Goal: Information Seeking & Learning: Learn about a topic

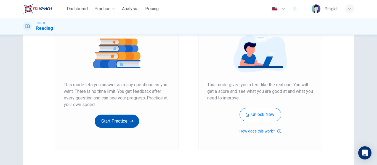
scroll to position [66, 0]
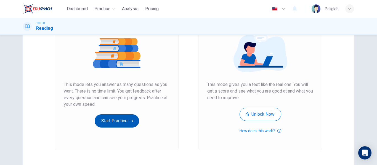
click at [133, 120] on icon "button" at bounding box center [132, 121] width 4 height 6
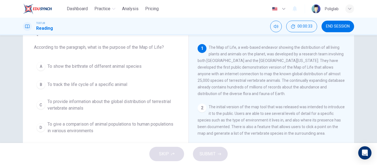
scroll to position [28, 0]
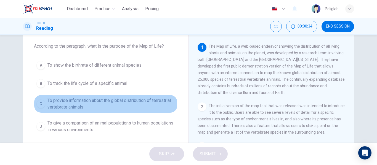
click at [145, 107] on span "To provide information about the global distribution of terrestrial vertebrate …" at bounding box center [111, 103] width 128 height 13
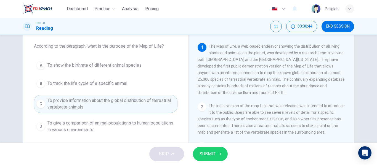
click at [211, 153] on span "SUBMIT" at bounding box center [208, 154] width 16 height 8
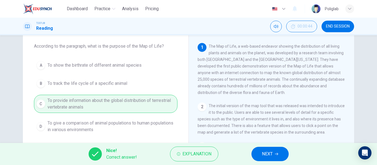
click at [269, 152] on span "NEXT" at bounding box center [267, 154] width 11 height 8
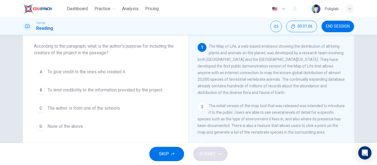
click at [145, 92] on span "To lend credibility to the information provided by the project" at bounding box center [104, 90] width 115 height 7
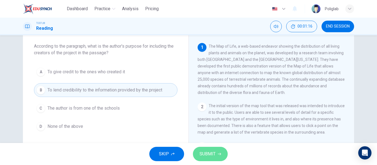
click at [219, 151] on button "SUBMIT" at bounding box center [210, 154] width 35 height 14
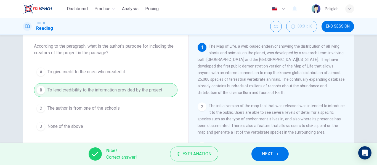
click at [268, 152] on span "NEXT" at bounding box center [267, 154] width 11 height 8
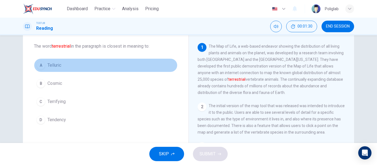
click at [85, 66] on button "A Telluric" at bounding box center [106, 66] width 144 height 14
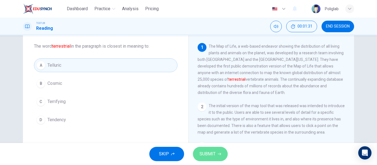
click at [208, 156] on span "SUBMIT" at bounding box center [208, 154] width 16 height 8
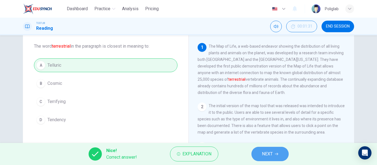
click at [264, 154] on span "NEXT" at bounding box center [267, 154] width 11 height 8
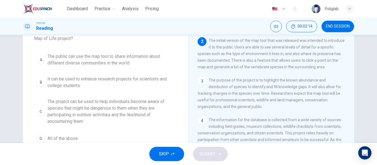
scroll to position [43, 0]
click at [135, 84] on span "It can be used to enhance research projects for scientists and college students" at bounding box center [111, 81] width 128 height 13
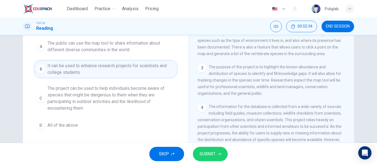
scroll to position [55, 0]
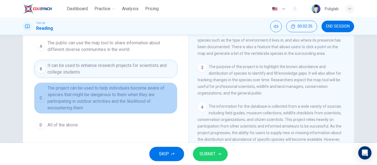
click at [134, 97] on span "The project can be used to help individuals become aware of species that might …" at bounding box center [111, 98] width 128 height 26
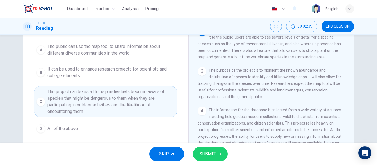
scroll to position [49, 0]
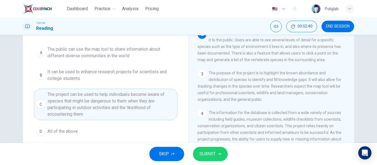
click at [148, 55] on span "The public can use the map tool to share information about different diverse co…" at bounding box center [111, 52] width 128 height 13
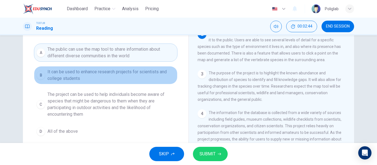
click at [140, 80] on span "It can be used to enhance research projects for scientists and college students" at bounding box center [111, 75] width 128 height 13
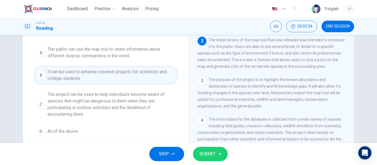
scroll to position [44, 0]
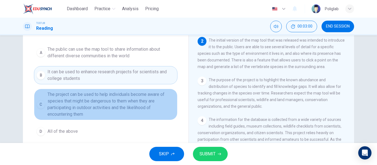
click at [141, 110] on span "The project can be used to help individuals become aware of species that might …" at bounding box center [111, 104] width 128 height 26
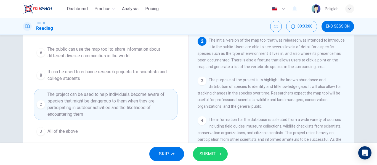
click at [114, 131] on button "D All of the above" at bounding box center [106, 132] width 144 height 14
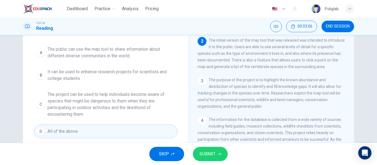
click at [221, 153] on button "SUBMIT" at bounding box center [210, 154] width 35 height 14
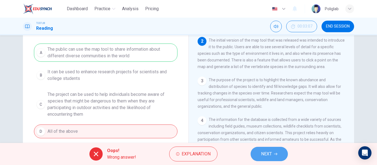
click at [260, 158] on button "NEXT" at bounding box center [269, 154] width 37 height 14
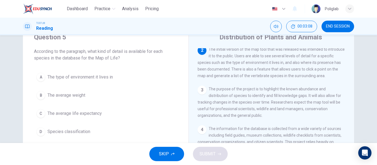
scroll to position [22, 0]
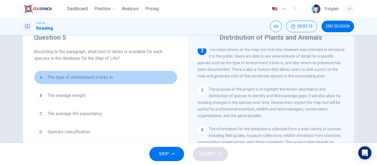
click at [139, 78] on button "A The type of environment it lives in" at bounding box center [106, 78] width 144 height 14
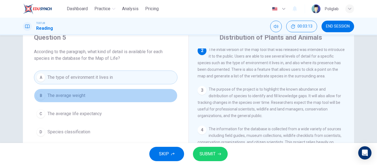
click at [121, 92] on button "B The average weight" at bounding box center [106, 96] width 144 height 14
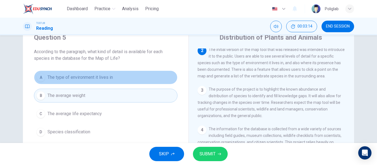
click at [129, 78] on button "A The type of environment it lives in" at bounding box center [106, 78] width 144 height 14
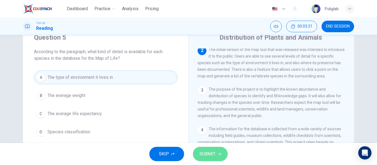
click at [212, 151] on span "SUBMIT" at bounding box center [208, 154] width 16 height 8
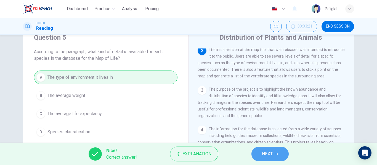
click at [267, 156] on span "NEXT" at bounding box center [267, 154] width 11 height 8
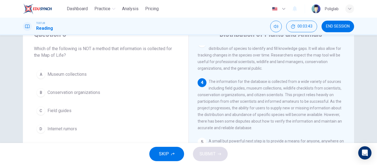
scroll to position [25, 0]
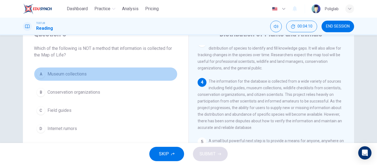
click at [115, 71] on button "A Museum collections" at bounding box center [106, 74] width 144 height 14
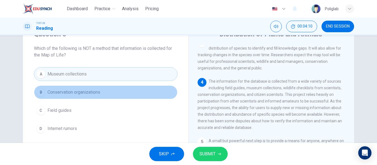
click at [116, 94] on button "B Conservation organizations" at bounding box center [106, 93] width 144 height 14
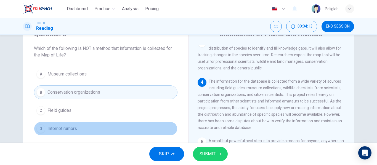
click at [101, 131] on button "D Internet rumors" at bounding box center [106, 129] width 144 height 14
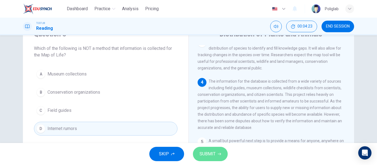
click at [201, 156] on span "SUBMIT" at bounding box center [208, 154] width 16 height 8
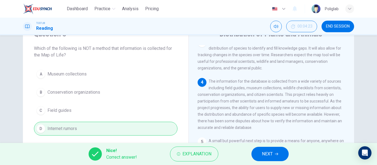
click at [266, 155] on span "NEXT" at bounding box center [267, 154] width 11 height 8
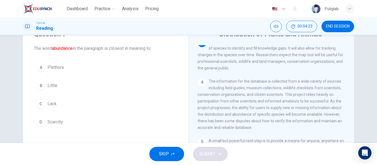
scroll to position [103, 0]
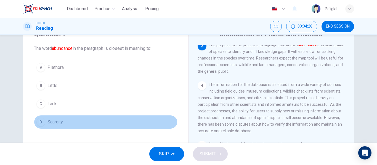
click at [95, 118] on button "D Scarcity" at bounding box center [106, 122] width 144 height 14
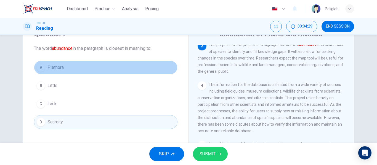
click at [105, 68] on button "A Plethora" at bounding box center [106, 68] width 144 height 14
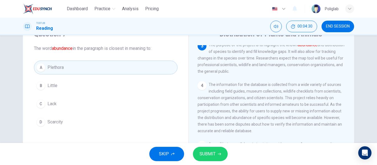
click at [210, 155] on span "SUBMIT" at bounding box center [208, 154] width 16 height 8
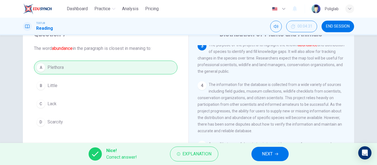
click at [251, 156] on div "Nice! Correct answer! Explanation NEXT" at bounding box center [188, 154] width 377 height 22
click at [262, 155] on span "NEXT" at bounding box center [267, 154] width 11 height 8
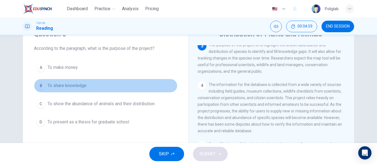
click at [110, 86] on button "B To share knowledge" at bounding box center [106, 86] width 144 height 14
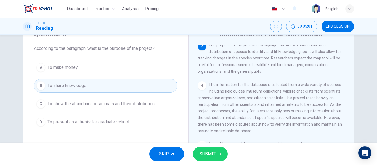
click at [128, 106] on span "To show the abundance of animals and their distribution" at bounding box center [100, 104] width 107 height 7
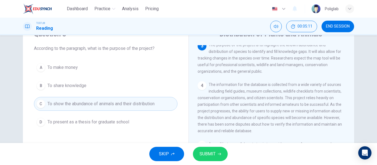
click at [214, 154] on span "SUBMIT" at bounding box center [208, 154] width 16 height 8
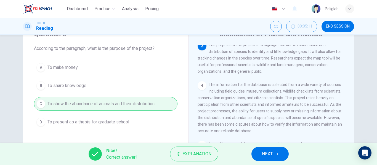
click at [262, 151] on span "NEXT" at bounding box center [267, 154] width 11 height 8
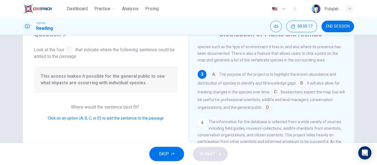
scroll to position [78, 0]
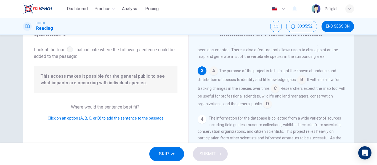
click at [300, 83] on input at bounding box center [301, 80] width 9 height 9
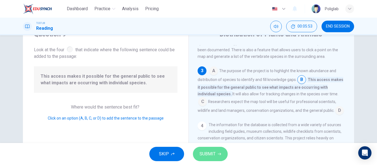
click at [218, 153] on icon "button" at bounding box center [219, 154] width 3 height 3
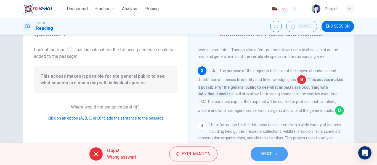
click at [269, 155] on span "NEXT" at bounding box center [266, 154] width 11 height 8
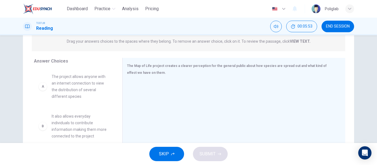
scroll to position [73, 0]
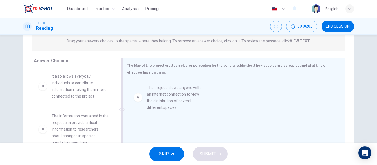
drag, startPoint x: 80, startPoint y: 89, endPoint x: 178, endPoint y: 101, distance: 98.4
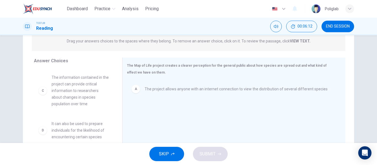
scroll to position [39, 0]
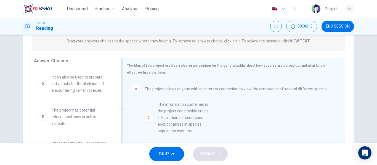
drag, startPoint x: 79, startPoint y: 98, endPoint x: 186, endPoint y: 124, distance: 109.7
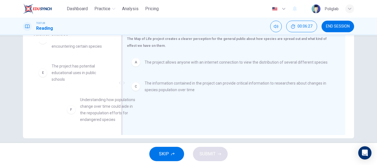
scroll to position [2, 0]
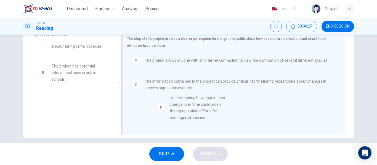
drag, startPoint x: 82, startPoint y: 111, endPoint x: 201, endPoint y: 110, distance: 119.0
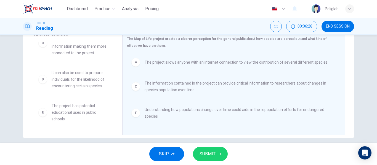
scroll to position [17, 0]
click at [210, 157] on span "SUBMIT" at bounding box center [208, 154] width 16 height 8
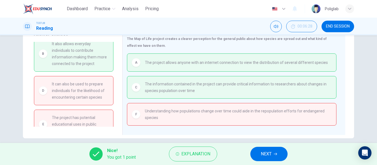
scroll to position [0, 0]
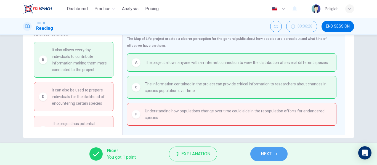
click at [265, 154] on span "NEXT" at bounding box center [266, 154] width 11 height 8
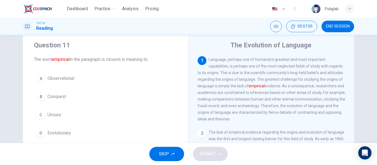
scroll to position [18, 0]
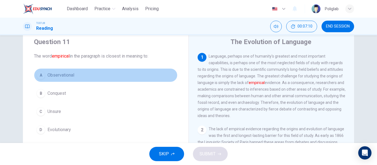
click at [102, 75] on button "A Observational" at bounding box center [106, 75] width 144 height 14
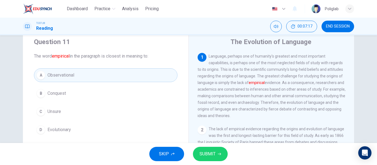
click at [206, 150] on span "SUBMIT" at bounding box center [208, 154] width 16 height 8
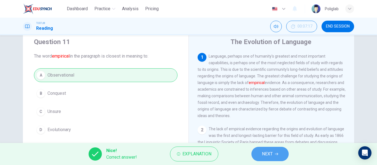
click at [262, 156] on span "NEXT" at bounding box center [267, 154] width 11 height 8
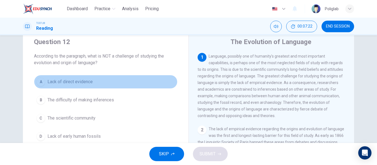
click at [120, 80] on button "A Lack of direct evidence" at bounding box center [106, 82] width 144 height 14
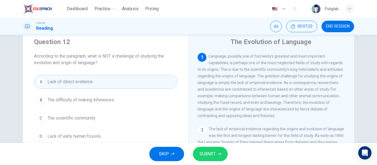
click at [119, 102] on button "B The difficulty of making inferences" at bounding box center [106, 100] width 144 height 14
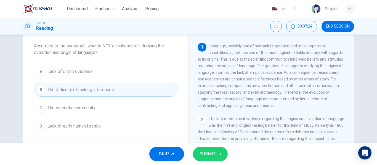
scroll to position [28, 0]
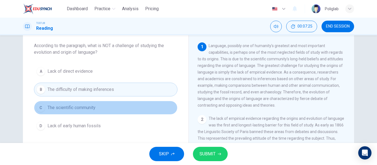
click at [115, 104] on button "C The scientific community" at bounding box center [106, 108] width 144 height 14
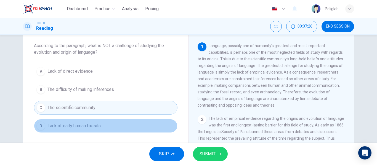
click at [113, 129] on button "D Lack of early human fossils" at bounding box center [106, 126] width 144 height 14
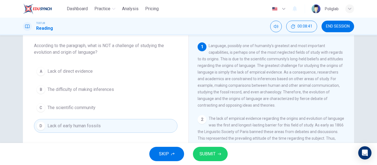
click at [211, 154] on span "SUBMIT" at bounding box center [208, 154] width 16 height 8
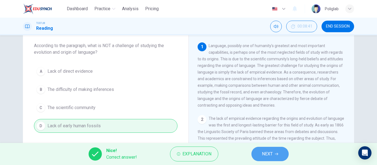
click at [272, 155] on span "NEXT" at bounding box center [267, 154] width 11 height 8
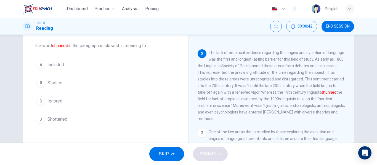
scroll to position [67, 0]
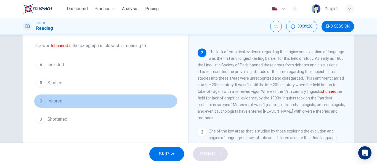
click at [83, 103] on button "C Ignored" at bounding box center [106, 101] width 144 height 14
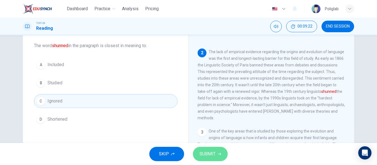
click at [209, 155] on span "SUBMIT" at bounding box center [208, 154] width 16 height 8
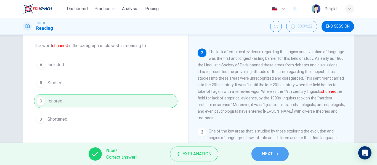
click at [270, 159] on button "NEXT" at bounding box center [269, 154] width 37 height 14
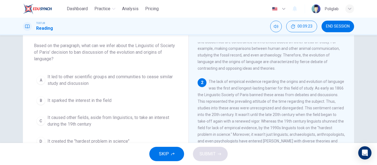
scroll to position [47, 0]
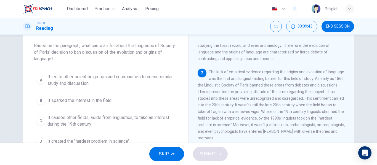
click at [128, 83] on span "It led to other scientific groups and communities to cease similar study and di…" at bounding box center [111, 80] width 128 height 13
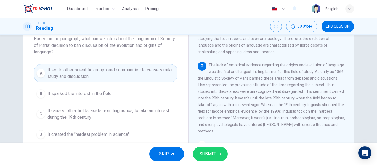
scroll to position [37, 0]
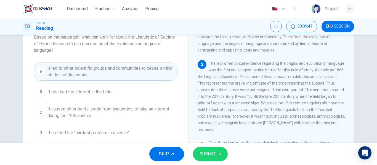
click at [126, 93] on button "B It sparked the interest in the field" at bounding box center [106, 92] width 144 height 14
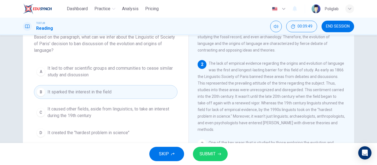
click at [124, 113] on span "It caused other fields, aside from linguistics, to take an interest during the …" at bounding box center [111, 112] width 128 height 13
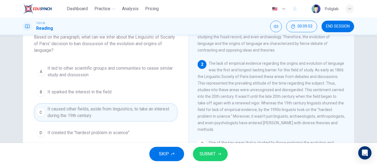
click at [125, 133] on span "It created the "hardest problem in science"" at bounding box center [88, 133] width 82 height 7
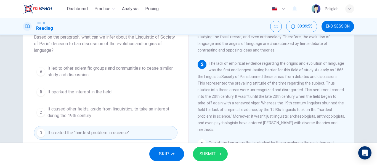
click at [130, 92] on button "B It sparked the interest in the field" at bounding box center [106, 92] width 144 height 14
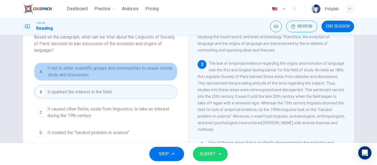
click at [133, 76] on span "It led to other scientific groups and communities to cease similar study and di…" at bounding box center [111, 71] width 128 height 13
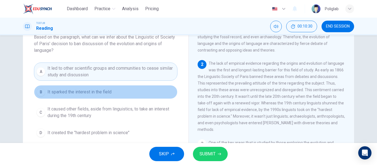
click at [127, 93] on button "B It sparked the interest in the field" at bounding box center [106, 92] width 144 height 14
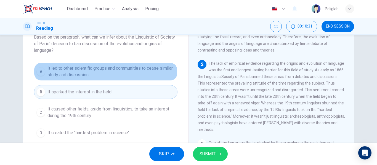
click at [140, 72] on span "It led to other scientific groups and communities to cease similar study and di…" at bounding box center [111, 71] width 128 height 13
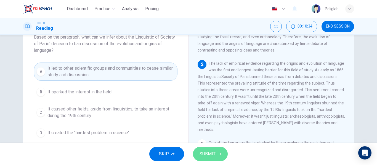
click at [208, 154] on span "SUBMIT" at bounding box center [208, 154] width 16 height 8
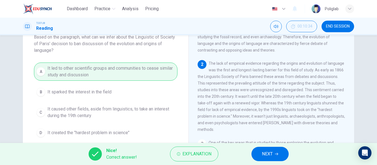
click at [253, 156] on button "NEXT" at bounding box center [269, 154] width 37 height 14
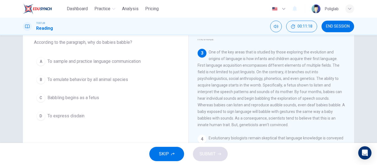
scroll to position [31, 0]
click at [153, 65] on button "A To sample and practice language communication" at bounding box center [106, 62] width 144 height 14
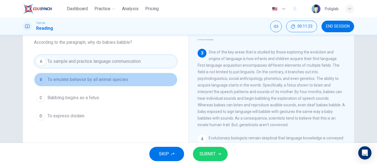
click at [146, 81] on button "B To emulate behavior by all animal species" at bounding box center [106, 80] width 144 height 14
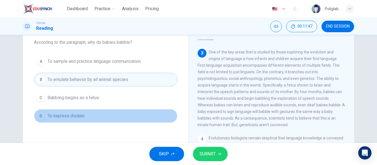
click at [108, 117] on button "D To express disdain" at bounding box center [106, 116] width 144 height 14
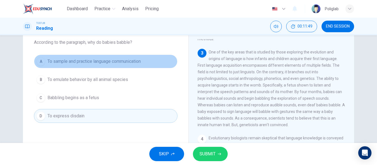
click at [141, 63] on span "To sample and practice language communication" at bounding box center [93, 61] width 93 height 7
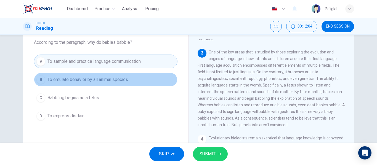
click at [140, 81] on button "B To emulate behavior by all animal species" at bounding box center [106, 80] width 144 height 14
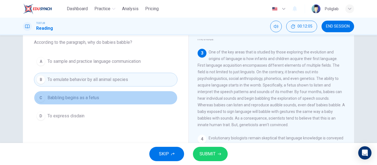
click at [121, 100] on button "C Babbling begins as a fetus" at bounding box center [106, 98] width 144 height 14
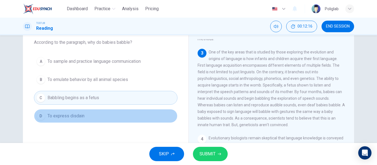
click at [110, 118] on button "D To express disdain" at bounding box center [106, 116] width 144 height 14
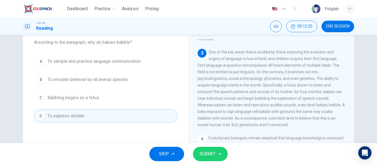
click at [95, 59] on span "To sample and practice language communication" at bounding box center [93, 61] width 93 height 7
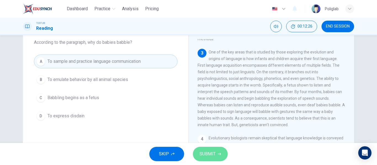
click at [206, 151] on span "SUBMIT" at bounding box center [208, 154] width 16 height 8
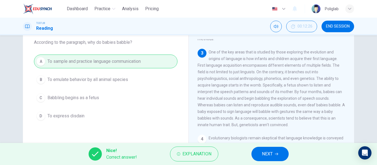
click at [265, 154] on span "NEXT" at bounding box center [267, 154] width 11 height 8
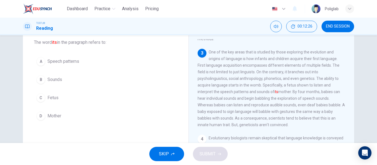
scroll to position [151, 0]
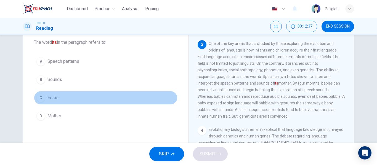
click at [92, 101] on button "C Fetus" at bounding box center [106, 98] width 144 height 14
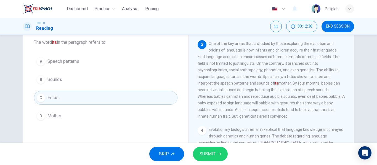
click at [209, 154] on span "SUBMIT" at bounding box center [208, 154] width 16 height 8
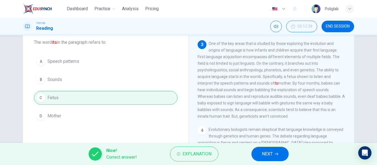
click at [261, 158] on button "NEXT" at bounding box center [269, 154] width 37 height 14
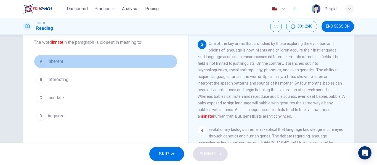
click at [95, 59] on button "A Inherent" at bounding box center [106, 62] width 144 height 14
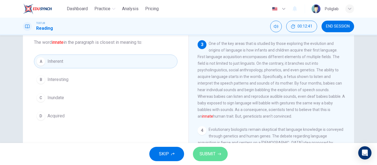
click at [204, 155] on span "SUBMIT" at bounding box center [208, 154] width 16 height 8
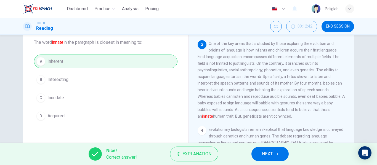
click at [264, 157] on span "NEXT" at bounding box center [267, 154] width 11 height 8
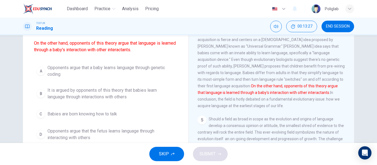
scroll to position [51, 0]
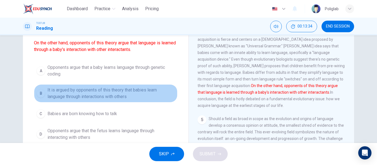
click at [134, 97] on span "It is argued by opponents of this theory that babies learn language through int…" at bounding box center [111, 93] width 128 height 13
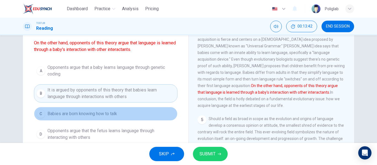
click at [132, 110] on button "C Babies are born knowing how to talk" at bounding box center [106, 114] width 144 height 14
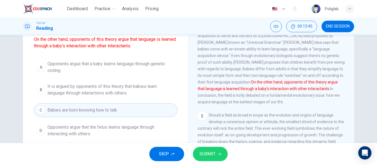
scroll to position [55, 0]
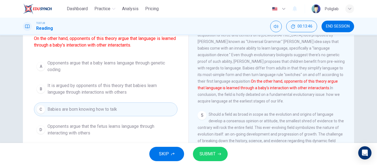
click at [122, 132] on span "Opponents argue that the fetus learns language through interacting with others" at bounding box center [111, 129] width 128 height 13
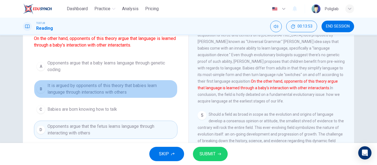
click at [147, 92] on span "It is argued by opponents of this theory that babies learn language through int…" at bounding box center [111, 89] width 128 height 13
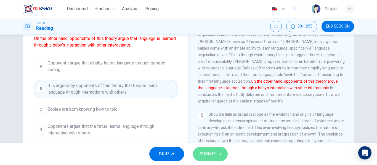
click at [224, 157] on button "SUBMIT" at bounding box center [210, 154] width 35 height 14
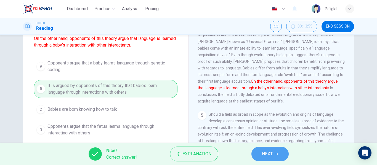
click at [264, 153] on span "NEXT" at bounding box center [267, 154] width 11 height 8
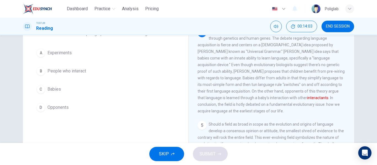
scroll to position [40, 0]
click at [111, 70] on button "B People who interact" at bounding box center [106, 72] width 144 height 14
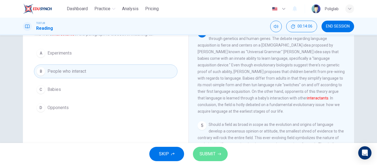
click at [213, 154] on span "SUBMIT" at bounding box center [208, 154] width 16 height 8
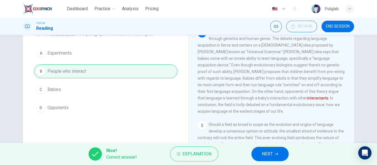
click at [260, 157] on button "NEXT" at bounding box center [269, 154] width 37 height 14
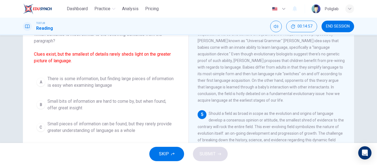
scroll to position [40, 0]
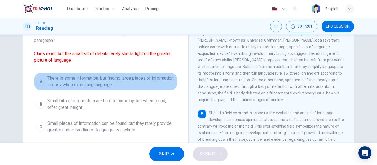
click at [136, 84] on span "There is some information, but finding large pieces of information is easy when…" at bounding box center [111, 81] width 128 height 13
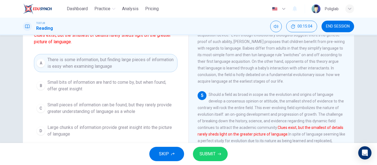
scroll to position [59, 0]
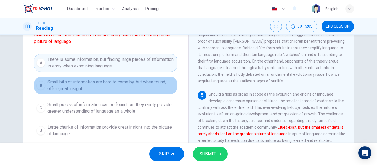
click at [146, 89] on span "Small bits of information are hard to come by, but when found, offer great insi…" at bounding box center [111, 85] width 128 height 13
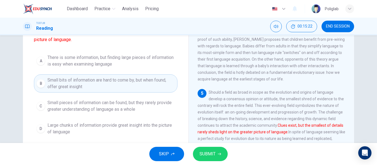
scroll to position [61, 0]
click at [141, 106] on span "Small pieces of information can be found, but they rarely provide greater under…" at bounding box center [111, 105] width 128 height 13
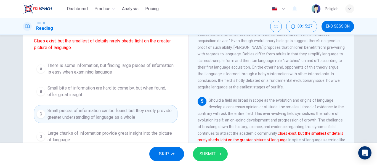
scroll to position [53, 0]
click at [212, 162] on div "SKIP SUBMIT" at bounding box center [188, 154] width 377 height 22
click at [207, 155] on span "SUBMIT" at bounding box center [208, 154] width 16 height 8
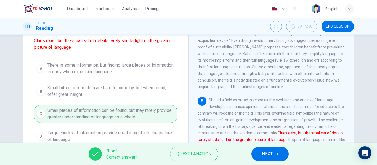
click at [260, 150] on button "NEXT" at bounding box center [269, 154] width 37 height 14
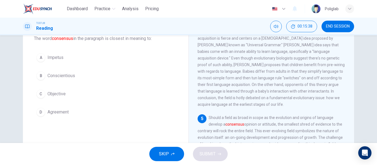
scroll to position [35, 0]
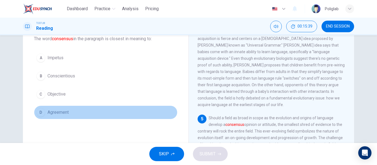
click at [78, 117] on button "D Agreement" at bounding box center [106, 113] width 144 height 14
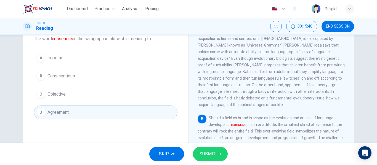
drag, startPoint x: 213, startPoint y: 163, endPoint x: 211, endPoint y: 161, distance: 2.9
click at [211, 161] on div "SKIP SUBMIT" at bounding box center [188, 154] width 377 height 22
click at [207, 158] on span "SUBMIT" at bounding box center [208, 154] width 16 height 8
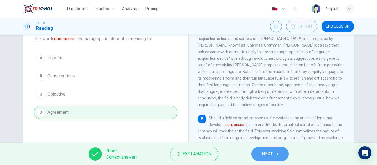
click at [259, 150] on button "NEXT" at bounding box center [269, 154] width 37 height 14
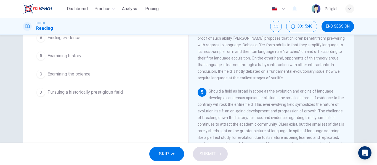
scroll to position [62, 0]
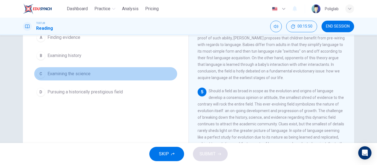
click at [111, 81] on button "C Examining the science" at bounding box center [106, 74] width 144 height 14
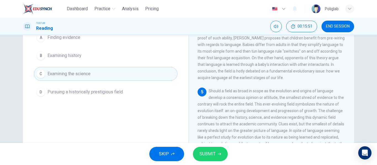
click at [119, 95] on span "Pursuing a historically prestigious field" at bounding box center [84, 92] width 75 height 7
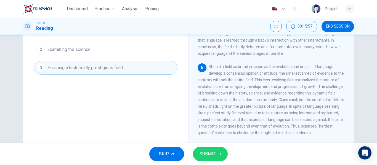
scroll to position [87, 0]
drag, startPoint x: 254, startPoint y: 77, endPoint x: 271, endPoint y: 78, distance: 16.9
click at [271, 78] on span "Should a field as broad in scope as the evolution and origins of language devel…" at bounding box center [271, 99] width 147 height 71
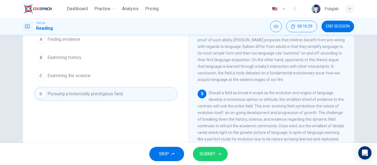
scroll to position [69, 0]
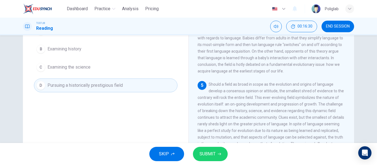
click at [213, 153] on span "SUBMIT" at bounding box center [208, 154] width 16 height 8
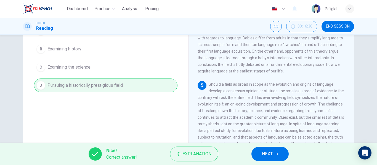
click at [270, 151] on span "NEXT" at bounding box center [267, 154] width 11 height 8
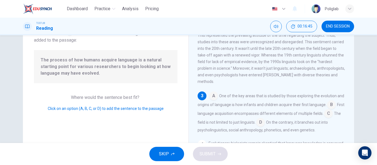
scroll to position [41, 0]
click at [213, 95] on input at bounding box center [213, 96] width 9 height 9
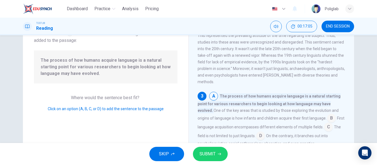
scroll to position [102, 0]
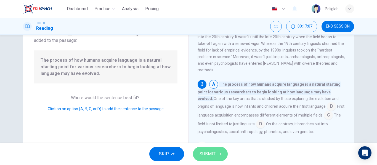
click at [216, 152] on button "SUBMIT" at bounding box center [210, 154] width 35 height 14
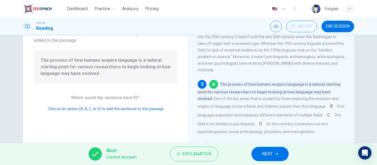
click at [262, 156] on span "NEXT" at bounding box center [267, 154] width 11 height 8
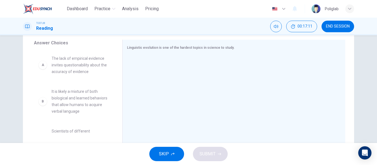
scroll to position [91, 0]
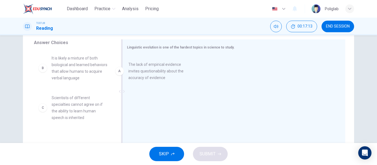
drag, startPoint x: 84, startPoint y: 69, endPoint x: 170, endPoint y: 76, distance: 86.2
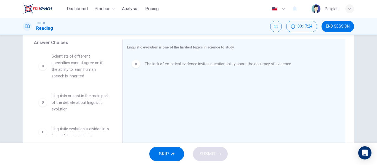
scroll to position [41, 0]
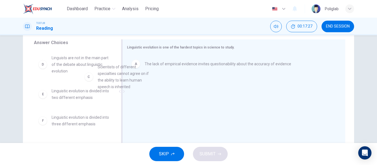
drag, startPoint x: 76, startPoint y: 74, endPoint x: 173, endPoint y: 94, distance: 99.2
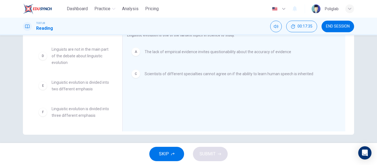
scroll to position [103, 0]
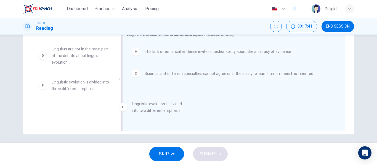
drag, startPoint x: 81, startPoint y: 86, endPoint x: 168, endPoint y: 108, distance: 89.5
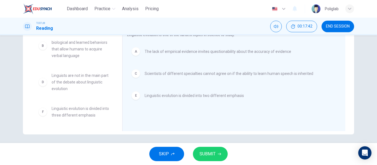
scroll to position [10, 0]
click at [206, 153] on span "SUBMIT" at bounding box center [208, 154] width 16 height 8
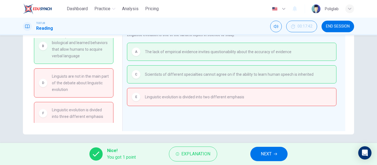
scroll to position [0, 0]
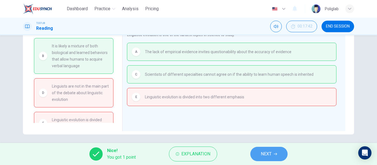
click at [277, 151] on button "NEXT" at bounding box center [268, 154] width 37 height 14
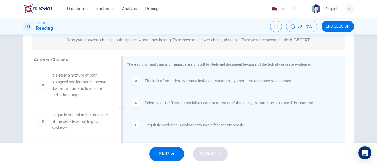
scroll to position [89, 0]
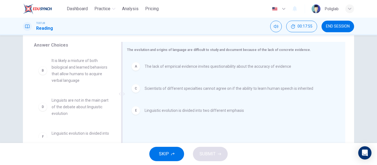
click at [150, 115] on div "E Linguistic evolution is divided into two different emphasis" at bounding box center [231, 111] width 209 height 18
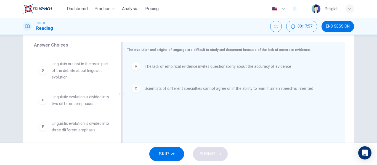
scroll to position [0, 0]
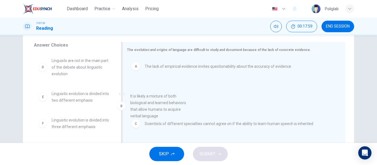
drag, startPoint x: 76, startPoint y: 78, endPoint x: 182, endPoint y: 121, distance: 114.6
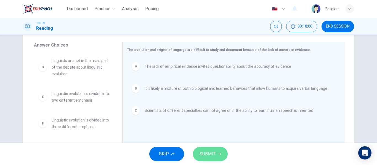
click at [217, 154] on button "SUBMIT" at bounding box center [210, 154] width 35 height 14
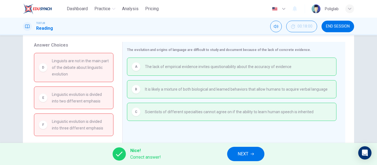
click at [245, 154] on span "NEXT" at bounding box center [243, 154] width 11 height 8
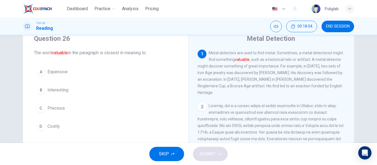
scroll to position [21, 0]
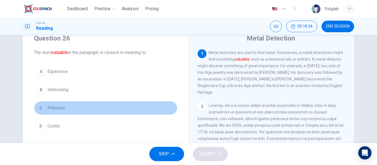
click at [86, 107] on button "C Precious" at bounding box center [106, 108] width 144 height 14
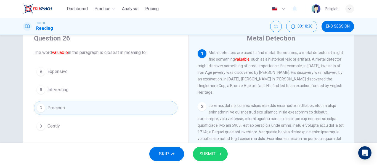
click at [191, 152] on div "SKIP SUBMIT" at bounding box center [188, 154] width 377 height 22
click at [201, 153] on span "SUBMIT" at bounding box center [208, 154] width 16 height 8
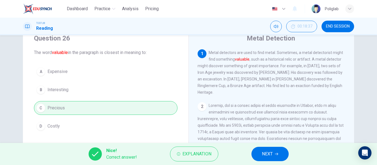
click at [250, 156] on div "Nice! Correct answer! Explanation NEXT" at bounding box center [188, 154] width 377 height 22
click at [264, 153] on span "NEXT" at bounding box center [267, 154] width 11 height 8
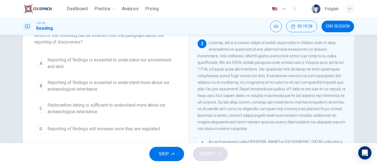
scroll to position [39, 0]
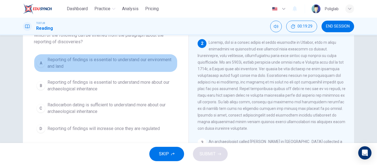
click at [127, 63] on span "Reporting of findings is essential to understand our environment and land" at bounding box center [111, 63] width 128 height 13
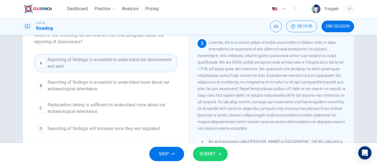
click at [129, 92] on span "Reporting of findings is essential to understand more about our archaeological …" at bounding box center [111, 85] width 128 height 13
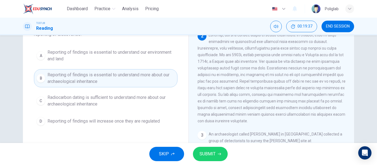
scroll to position [46, 0]
click at [132, 100] on span "Radiocarbon dating is sufficient to understand more about our archaeological in…" at bounding box center [111, 100] width 128 height 13
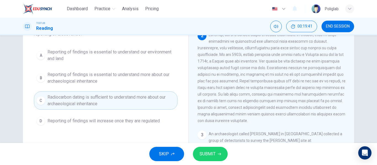
click at [124, 125] on button "D Reporting of findings will increase once they are regulated" at bounding box center [106, 121] width 144 height 14
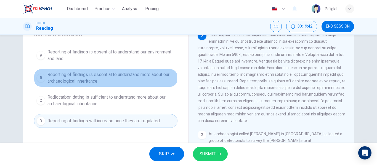
click at [134, 83] on span "Reporting of findings is essential to understand more about our archaeological …" at bounding box center [111, 77] width 128 height 13
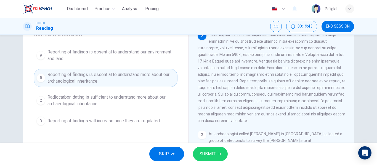
click at [213, 154] on span "SUBMIT" at bounding box center [208, 154] width 16 height 8
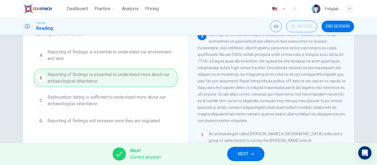
click at [255, 153] on button "NEXT" at bounding box center [245, 154] width 37 height 14
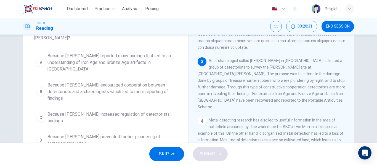
scroll to position [43, 0]
click at [150, 57] on span "Because [PERSON_NAME] reported many findings that led to an understanding of Ir…" at bounding box center [111, 62] width 128 height 20
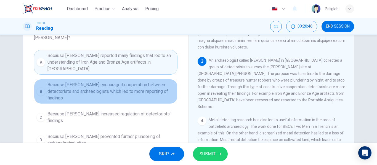
click at [137, 82] on span "Because [PERSON_NAME] encouraged cooperation between detectorists and archaeolo…" at bounding box center [111, 92] width 128 height 20
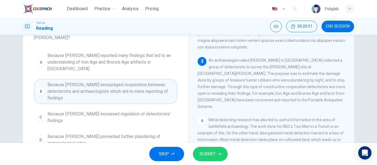
click at [214, 152] on span "SUBMIT" at bounding box center [208, 154] width 16 height 8
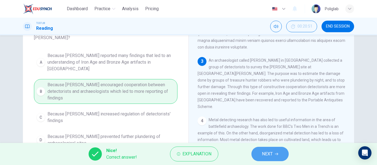
click at [253, 154] on button "NEXT" at bounding box center [269, 154] width 37 height 14
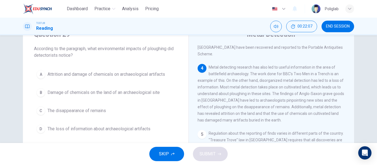
scroll to position [194, 0]
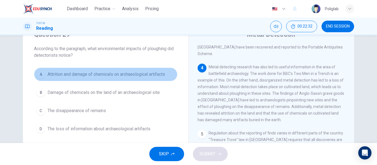
click at [140, 75] on span "Attrition and damage of chemicals on archaeological artifacts" at bounding box center [106, 74] width 118 height 7
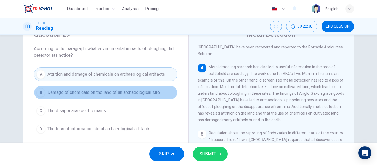
click at [142, 94] on span "Damage of chemicals on the land of an archaeological site" at bounding box center [103, 92] width 112 height 7
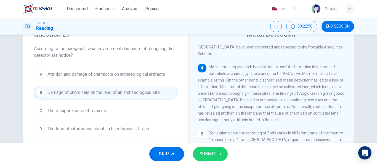
click at [124, 109] on button "C The disappearance of remains" at bounding box center [106, 111] width 144 height 14
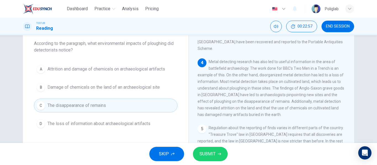
scroll to position [31, 0]
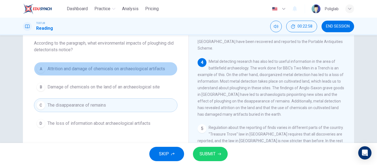
click at [128, 72] on span "Attrition and damage of chemicals on archaeological artifacts" at bounding box center [106, 69] width 118 height 7
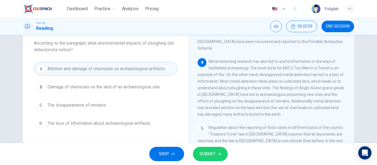
click at [211, 154] on span "SUBMIT" at bounding box center [208, 154] width 16 height 8
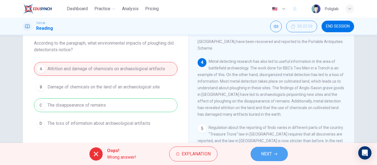
click at [268, 155] on span "NEXT" at bounding box center [266, 154] width 11 height 8
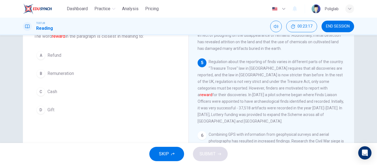
scroll to position [253, 0]
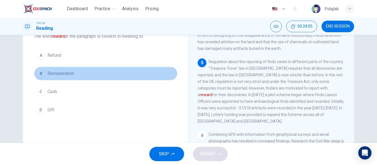
click at [84, 74] on button "B Remuneration" at bounding box center [106, 74] width 144 height 14
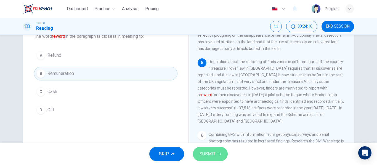
click at [211, 156] on span "SUBMIT" at bounding box center [208, 154] width 16 height 8
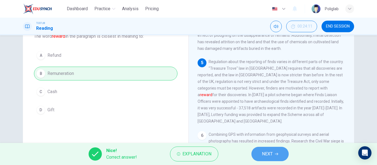
click at [264, 152] on span "NEXT" at bounding box center [267, 154] width 11 height 8
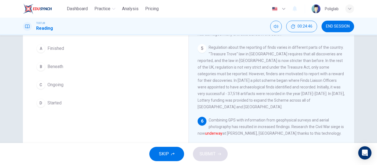
scroll to position [44, 0]
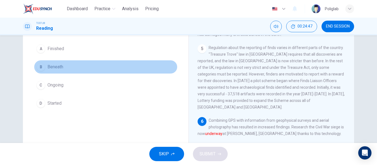
click at [92, 67] on button "B Beneath" at bounding box center [106, 67] width 144 height 14
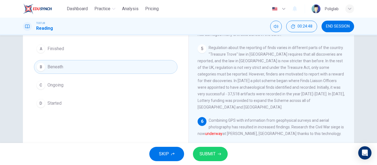
scroll to position [10, 0]
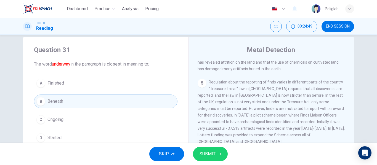
click at [225, 156] on button "SUBMIT" at bounding box center [210, 154] width 35 height 14
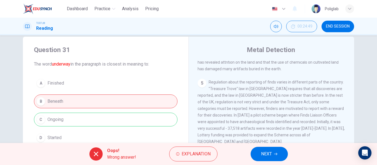
click at [261, 154] on span "NEXT" at bounding box center [266, 154] width 11 height 8
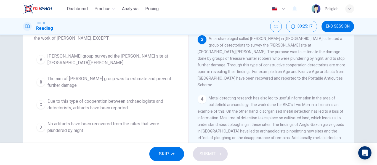
scroll to position [43, 0]
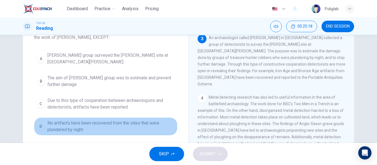
click at [137, 128] on span "No artifacts have been recovered from the sites that were plundered by night" at bounding box center [111, 126] width 128 height 13
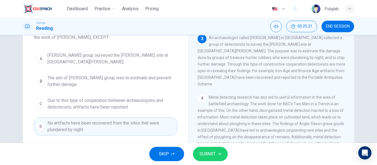
click at [217, 155] on button "SUBMIT" at bounding box center [210, 154] width 35 height 14
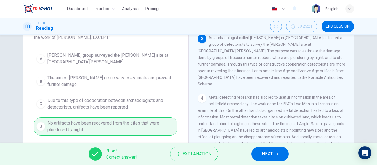
click at [274, 151] on button "NEXT" at bounding box center [269, 154] width 37 height 14
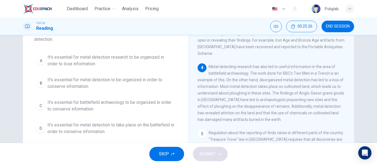
scroll to position [41, 0]
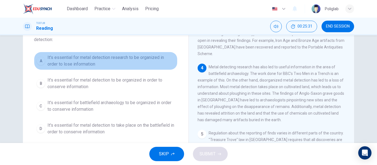
click at [149, 66] on span "It's essential for metal detection research to be organized in order to lose in…" at bounding box center [111, 60] width 128 height 13
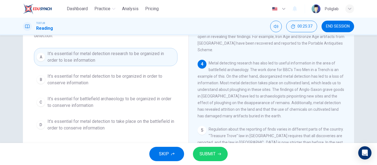
scroll to position [43, 0]
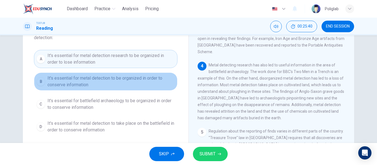
click at [145, 82] on span "It's essential for metal detection to be organized in order to conserve informa…" at bounding box center [111, 81] width 128 height 13
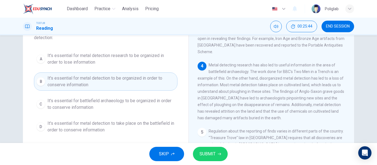
click at [143, 105] on span "It's essential for battlefield archaeology to be organized in order to conserve…" at bounding box center [111, 104] width 128 height 13
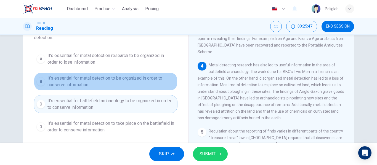
click at [137, 82] on span "It's essential for metal detection to be organized in order to conserve informa…" at bounding box center [111, 81] width 128 height 13
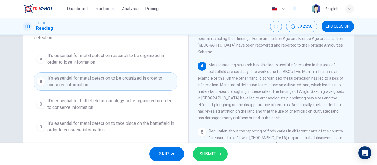
click at [217, 157] on button "SUBMIT" at bounding box center [210, 154] width 35 height 14
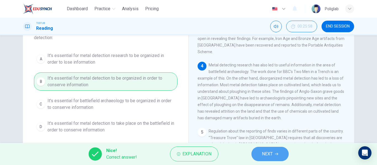
click at [282, 155] on button "NEXT" at bounding box center [269, 154] width 37 height 14
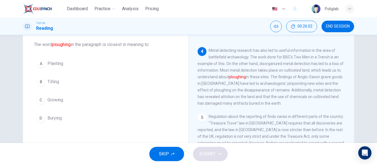
scroll to position [29, 0]
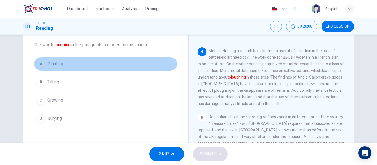
click at [89, 68] on button "A Planting" at bounding box center [106, 64] width 144 height 14
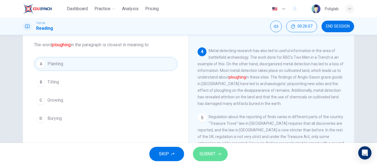
click at [206, 156] on span "SUBMIT" at bounding box center [208, 154] width 16 height 8
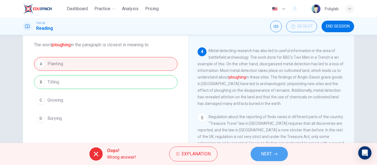
click at [268, 153] on span "NEXT" at bounding box center [266, 154] width 11 height 8
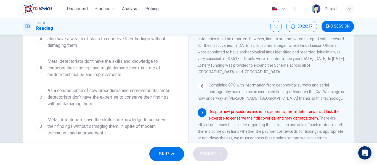
scroll to position [84, 0]
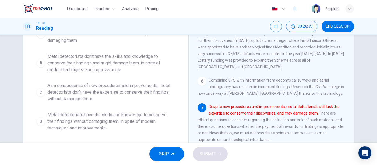
click at [140, 68] on span "Metal detectorists don't have the skills and knowledge to conserve their findin…" at bounding box center [111, 63] width 128 height 20
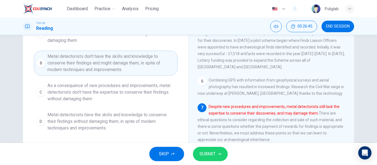
click at [210, 153] on span "SUBMIT" at bounding box center [208, 154] width 16 height 8
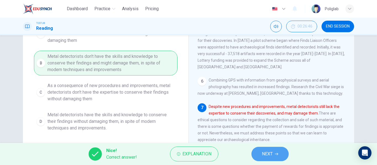
click at [267, 152] on span "NEXT" at bounding box center [267, 154] width 11 height 8
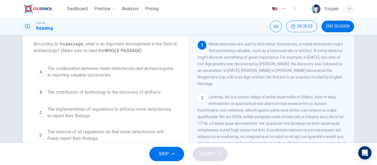
scroll to position [30, 0]
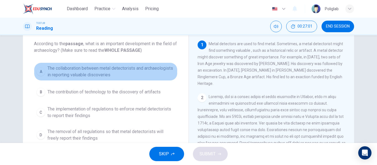
click at [151, 73] on span "The collaboration between metal detectorists and archaeologists in reporting va…" at bounding box center [111, 71] width 128 height 13
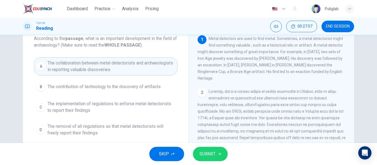
scroll to position [36, 0]
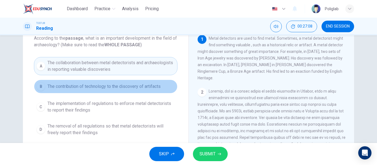
click at [148, 87] on span "The contribution of technology to the discovery of artifacts" at bounding box center [103, 86] width 113 height 7
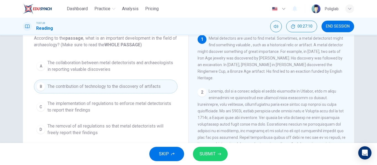
click at [151, 102] on span "The implementation of regulations to enforce metal detectorists to report their…" at bounding box center [111, 106] width 128 height 13
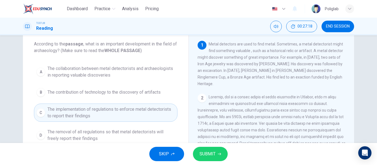
scroll to position [30, 0]
click at [207, 153] on span "SUBMIT" at bounding box center [208, 154] width 16 height 8
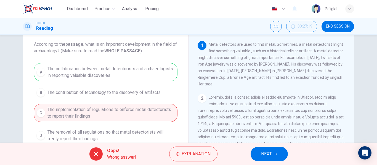
click at [275, 152] on button "NEXT" at bounding box center [269, 154] width 37 height 14
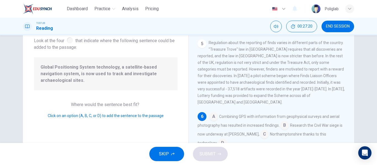
scroll to position [36, 0]
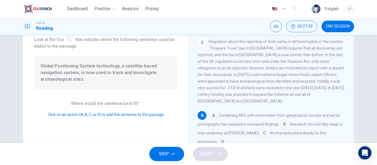
click at [211, 112] on input at bounding box center [213, 116] width 9 height 9
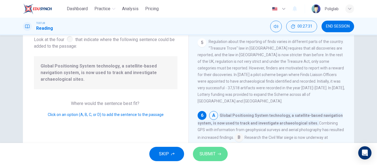
click at [217, 151] on button "SUBMIT" at bounding box center [210, 154] width 35 height 14
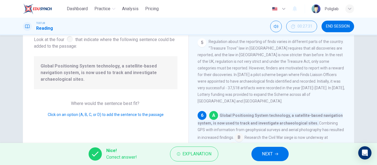
click at [269, 152] on span "NEXT" at bounding box center [267, 154] width 11 height 8
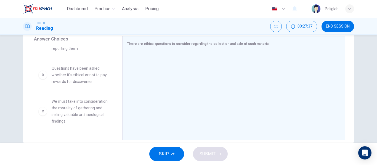
scroll to position [23, 0]
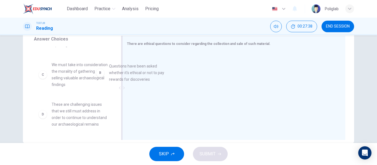
drag, startPoint x: 82, startPoint y: 77, endPoint x: 165, endPoint y: 79, distance: 82.8
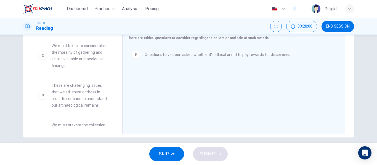
scroll to position [39, 0]
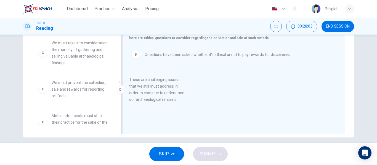
drag, startPoint x: 83, startPoint y: 93, endPoint x: 164, endPoint y: 88, distance: 81.0
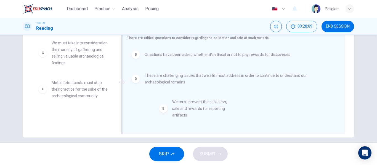
drag, startPoint x: 82, startPoint y: 90, endPoint x: 205, endPoint y: 110, distance: 124.5
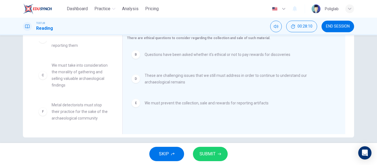
scroll to position [17, 0]
click at [213, 154] on span "SUBMIT" at bounding box center [208, 154] width 16 height 8
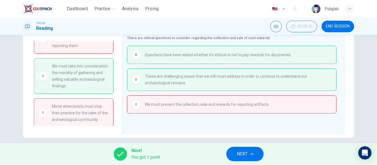
click at [246, 153] on span "NEXT" at bounding box center [242, 154] width 11 height 8
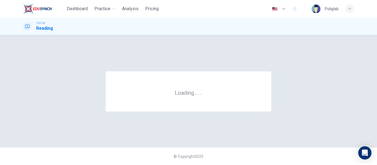
scroll to position [0, 0]
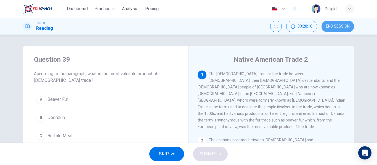
click at [333, 26] on span "END SESSION" at bounding box center [338, 26] width 24 height 4
